Goal: Transaction & Acquisition: Purchase product/service

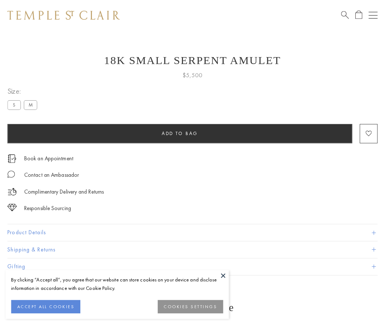
scroll to position [7, 0]
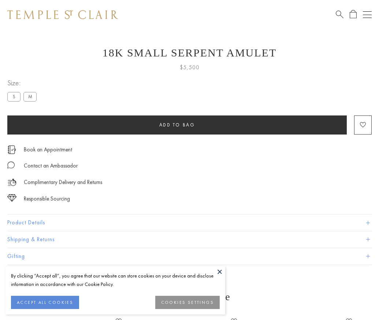
click at [177, 125] on span "Add to bag" at bounding box center [177, 125] width 36 height 6
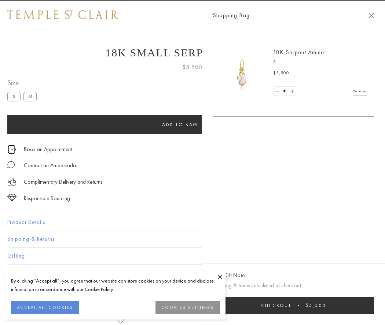
click at [374, 305] on button "Checkout $5,500" at bounding box center [292, 305] width 161 height 17
